Goal: Task Accomplishment & Management: Complete application form

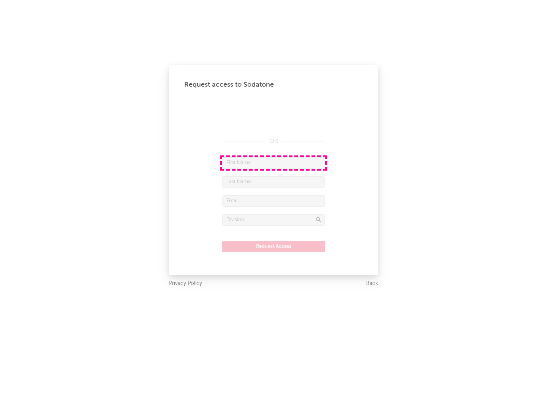
click at [273, 162] on input "text" at bounding box center [273, 162] width 102 height 11
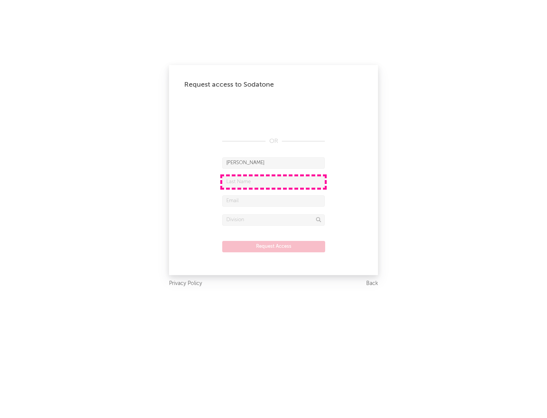
type input "[PERSON_NAME]"
click at [273, 181] on input "text" at bounding box center [273, 181] width 102 height 11
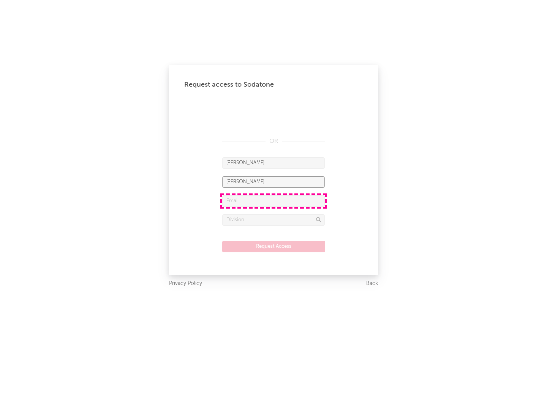
type input "[PERSON_NAME]"
click at [273, 200] on input "text" at bounding box center [273, 200] width 102 height 11
type input "[EMAIL_ADDRESS][DOMAIN_NAME]"
click at [273, 219] on input "text" at bounding box center [273, 219] width 102 height 11
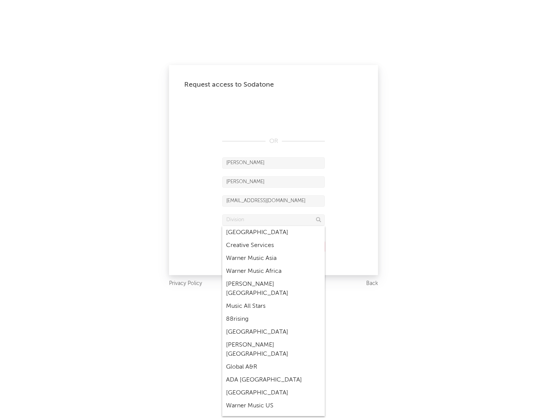
click at [273, 300] on div "Music All Stars" at bounding box center [273, 306] width 102 height 13
type input "Music All Stars"
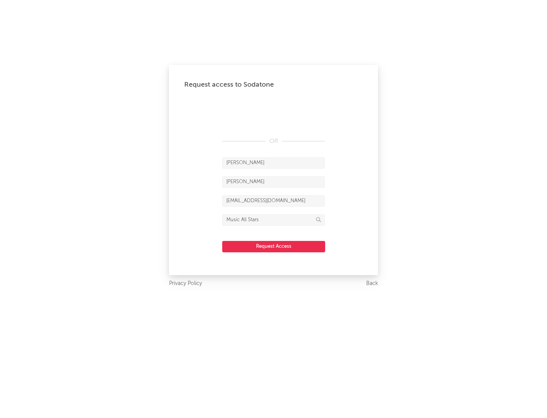
click at [273, 246] on button "Request Access" at bounding box center [273, 246] width 103 height 11
